Goal: Transaction & Acquisition: Purchase product/service

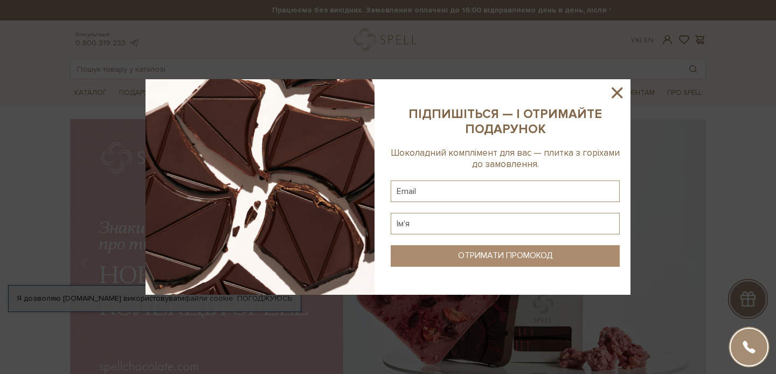
click at [617, 91] on icon at bounding box center [617, 93] width 18 height 18
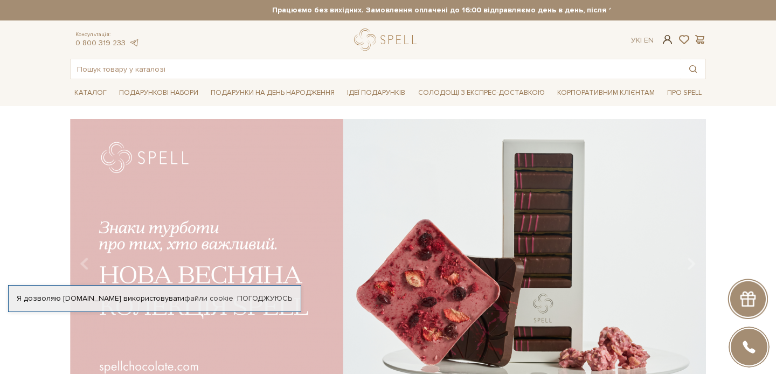
click at [670, 40] on span at bounding box center [667, 39] width 13 height 11
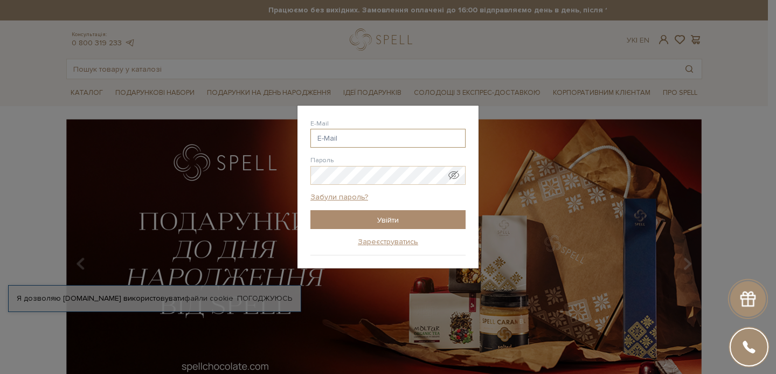
click at [377, 142] on input "E-Mail" at bounding box center [387, 138] width 155 height 19
paste input "https://spellchocolate.com/"
type input "https://spellchocolate.com/"
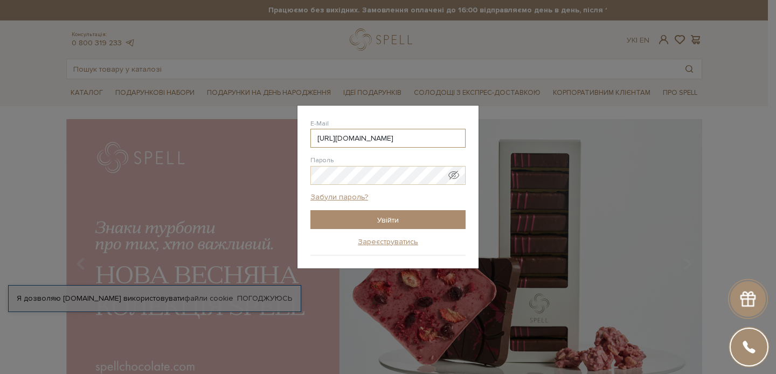
drag, startPoint x: 417, startPoint y: 138, endPoint x: 302, endPoint y: 132, distance: 114.4
click at [302, 132] on div "Авторизація E-Mail https://spellchocolate.com/ https://spellchocolate.com/ @gma…" at bounding box center [387, 187] width 181 height 163
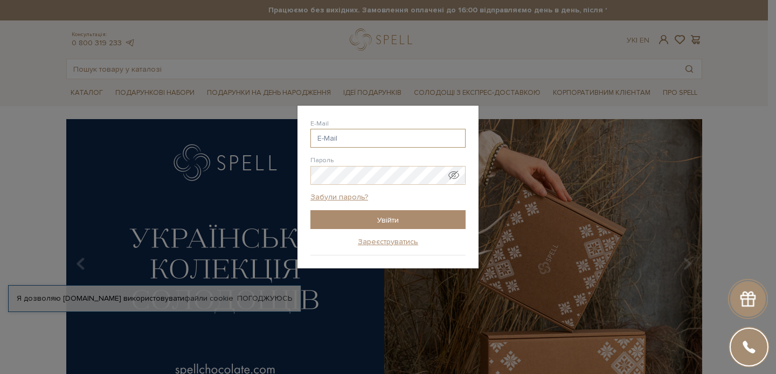
click at [364, 137] on input "E-Mail" at bounding box center [387, 138] width 155 height 19
paste input "iryna.vasylieva.hr@gmail.com"
type input "iryna.vasylieva.hr@gmail.com"
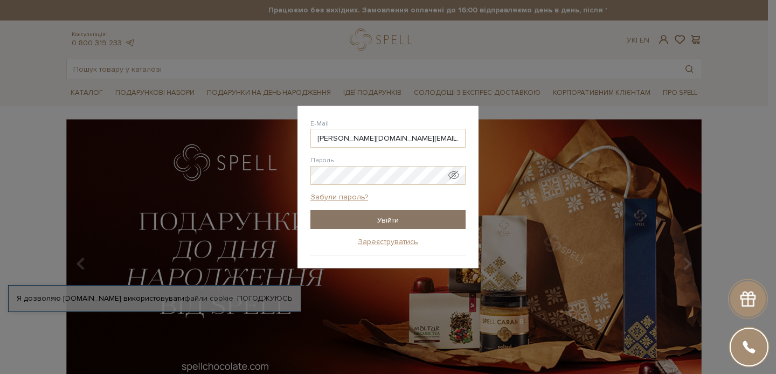
click at [364, 222] on input "Увійти" at bounding box center [387, 219] width 155 height 19
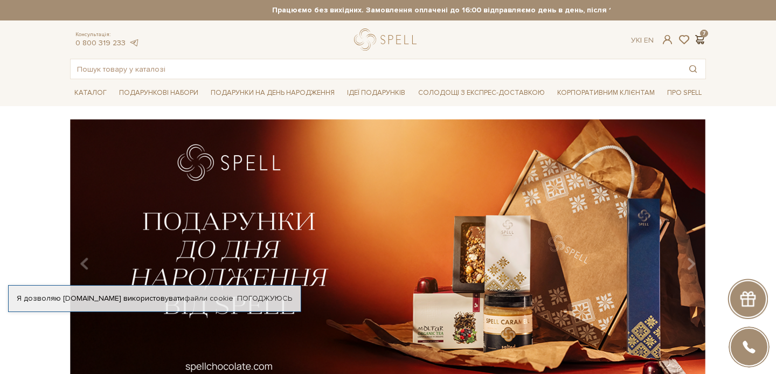
click at [703, 37] on span at bounding box center [699, 39] width 13 height 11
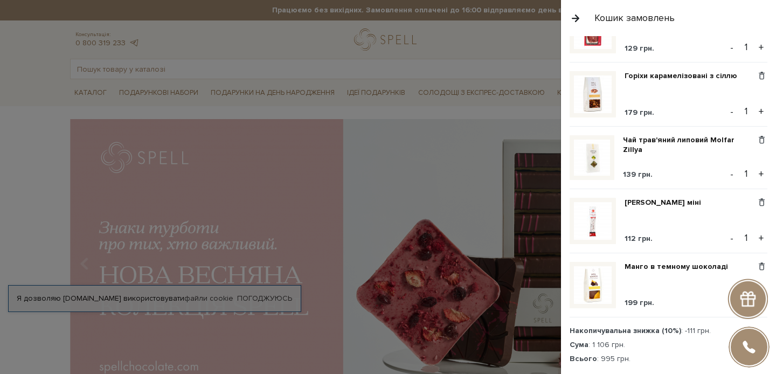
scroll to position [295, 0]
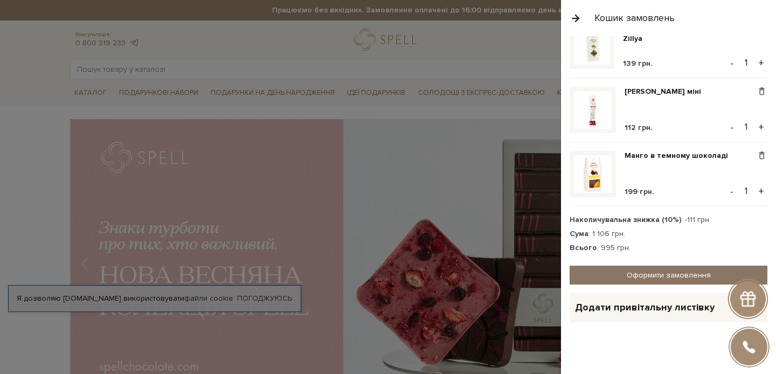
click at [627, 279] on link "Оформити замовлення" at bounding box center [669, 275] width 198 height 19
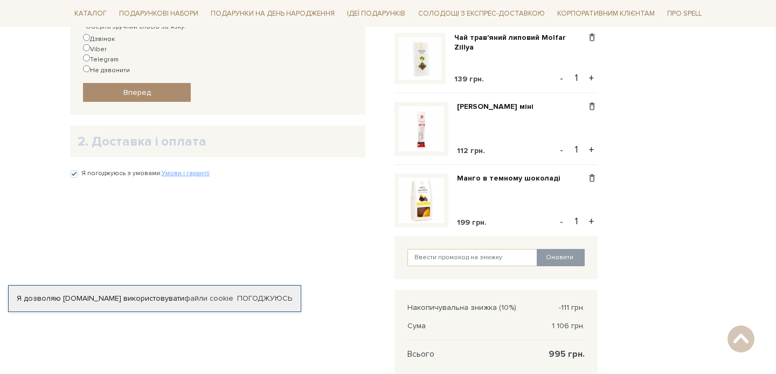
scroll to position [432, 0]
click at [138, 88] on span "Вперед" at bounding box center [136, 92] width 27 height 9
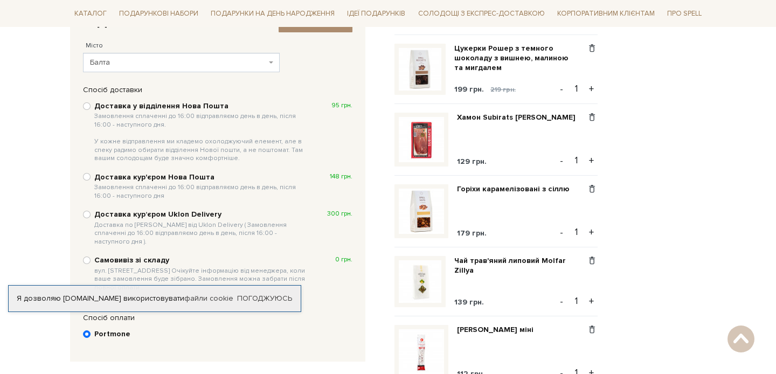
scroll to position [326, 0]
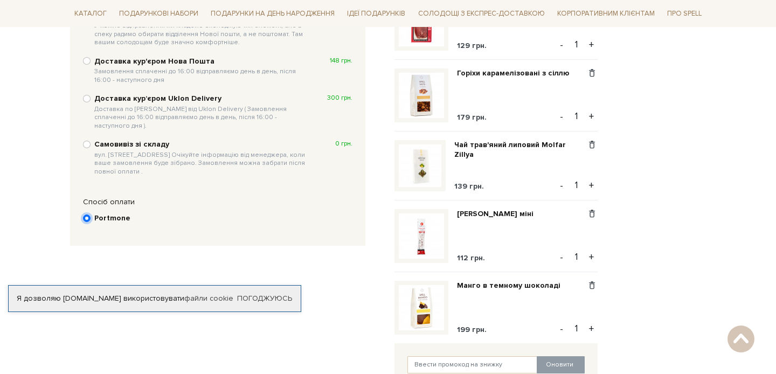
click at [86, 214] on input "Portmone" at bounding box center [87, 218] width 8 height 8
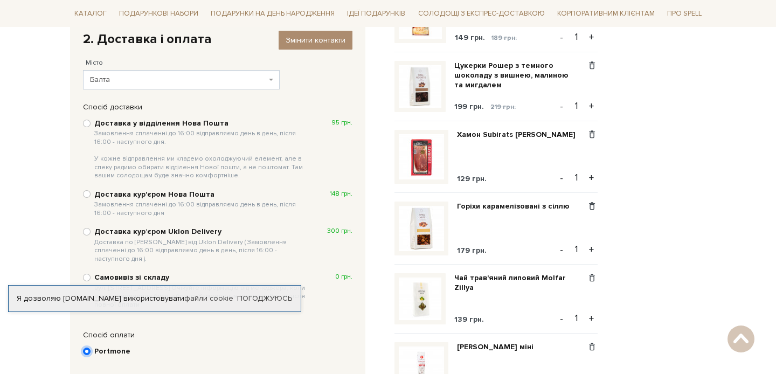
scroll to position [171, 0]
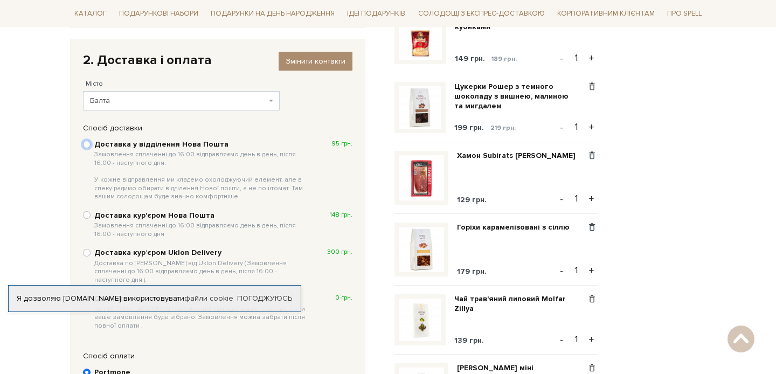
click at [88, 143] on input "Доставка у відділення Нова Пошта Замовлення сплаченні до 16:00 відправляємо ден…" at bounding box center [87, 145] width 8 height 8
radio input "true"
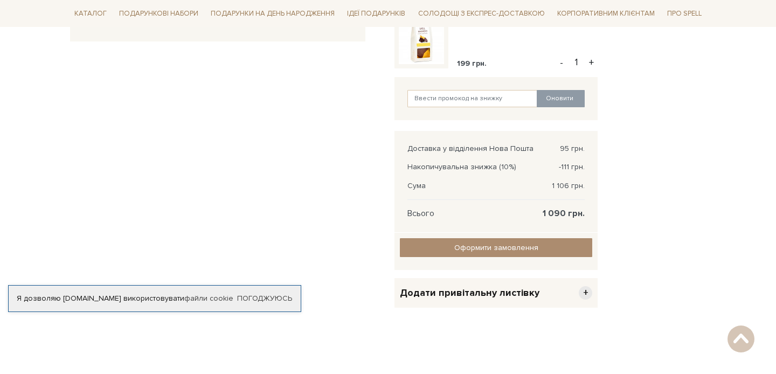
scroll to position [593, 0]
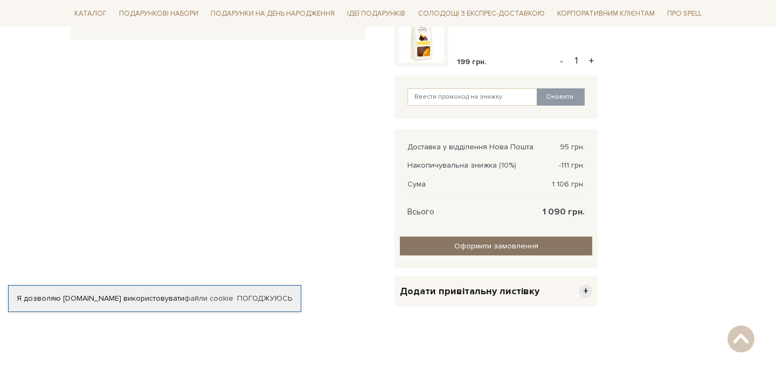
click at [423, 251] on input "Оформити замовлення" at bounding box center [496, 246] width 192 height 19
